Goal: Task Accomplishment & Management: Manage account settings

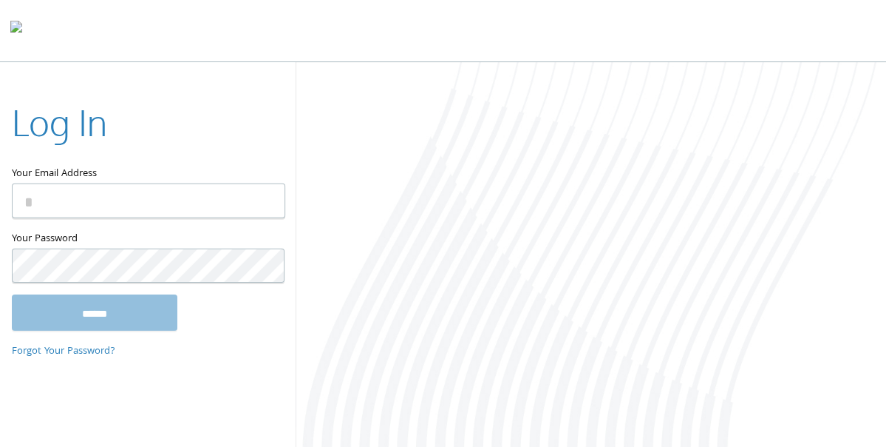
type input "**********"
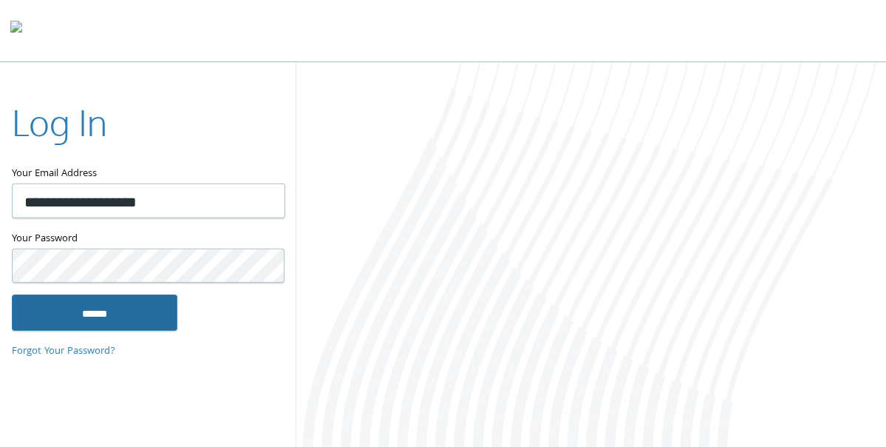
click at [103, 311] on input "******" at bounding box center [95, 311] width 166 height 35
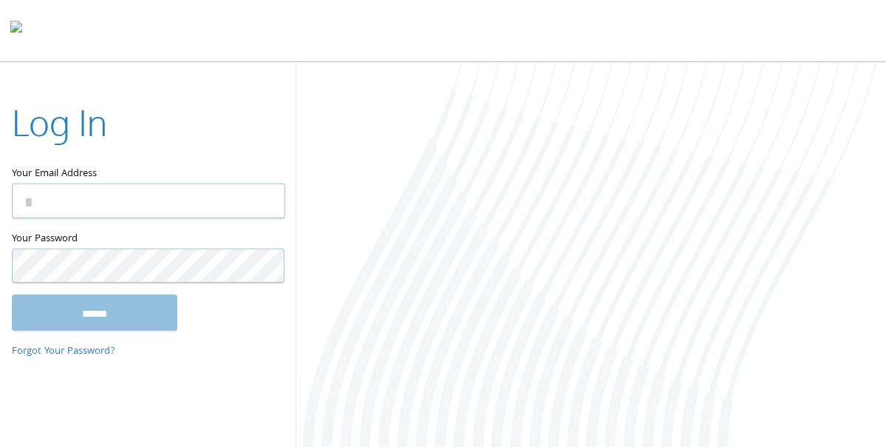
type input "**********"
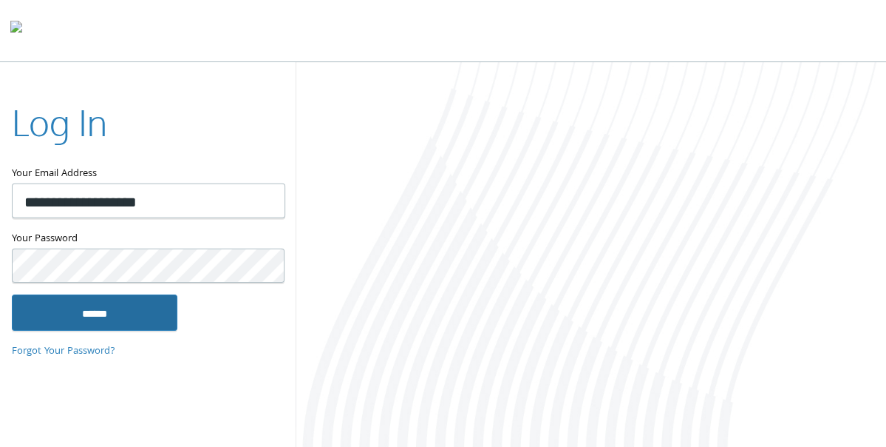
click at [86, 317] on input "******" at bounding box center [95, 311] width 166 height 35
